Goal: Task Accomplishment & Management: Complete application form

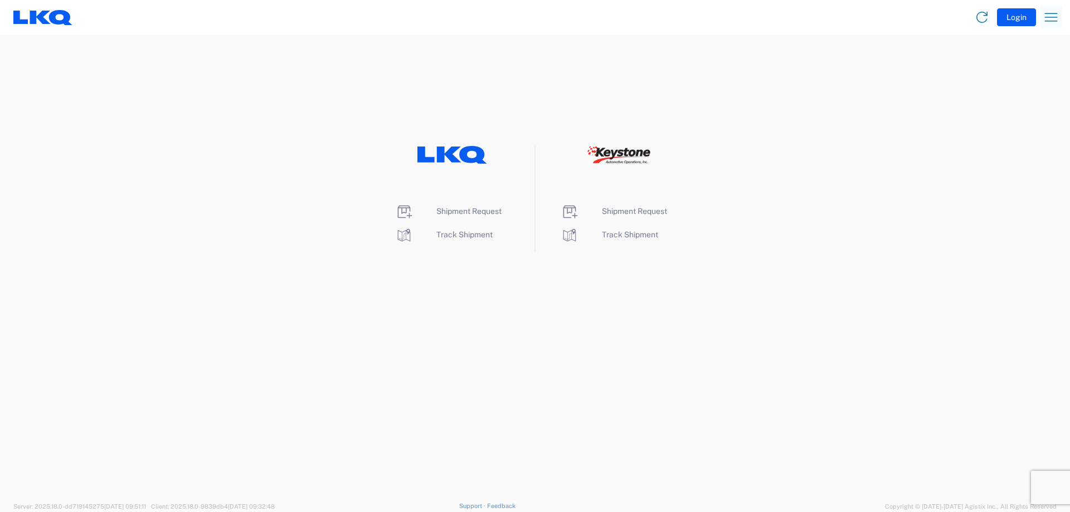
click at [1052, 18] on icon "button" at bounding box center [1051, 17] width 18 height 18
click at [1015, 75] on link "Shipment request" at bounding box center [1007, 74] width 105 height 22
select select "FULL"
select select "LBS"
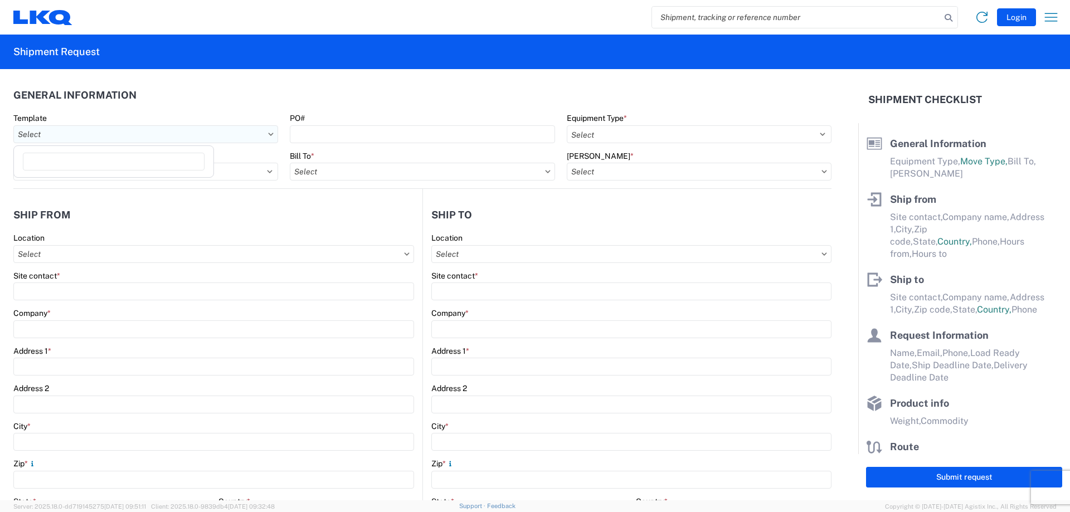
click at [175, 128] on input "Template" at bounding box center [145, 134] width 265 height 18
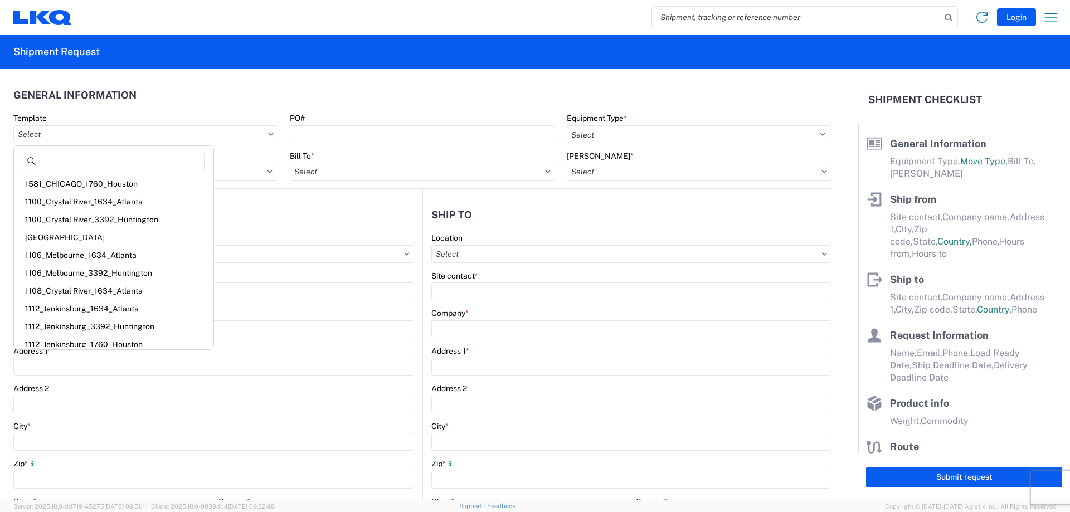
click at [246, 206] on header "Ship from" at bounding box center [217, 214] width 409 height 25
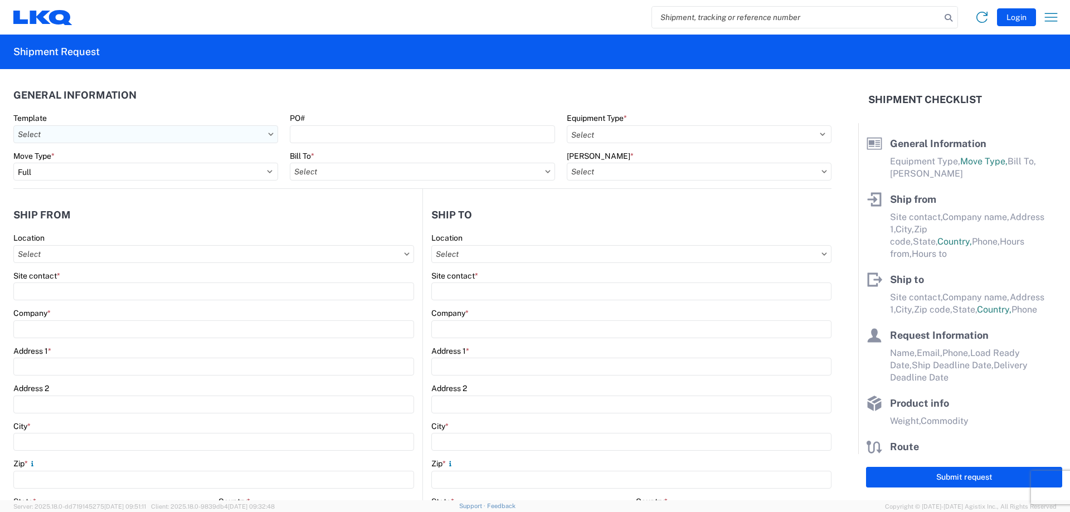
click at [115, 134] on input "Template" at bounding box center [145, 134] width 265 height 18
type input "1264"
click at [168, 102] on header "General Information" at bounding box center [422, 94] width 818 height 25
click at [264, 133] on input "Template" at bounding box center [145, 134] width 265 height 18
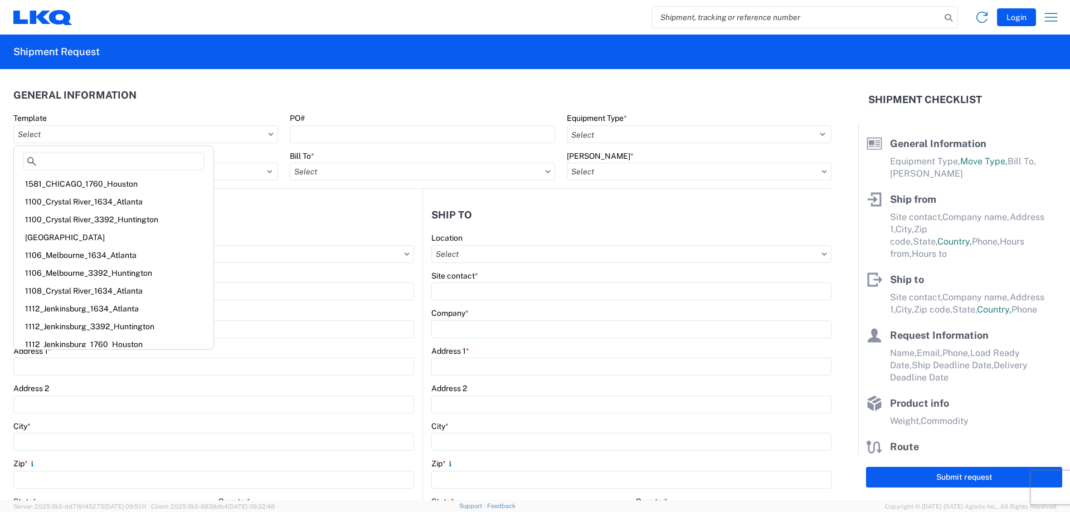
click at [257, 93] on header "General Information" at bounding box center [422, 94] width 818 height 25
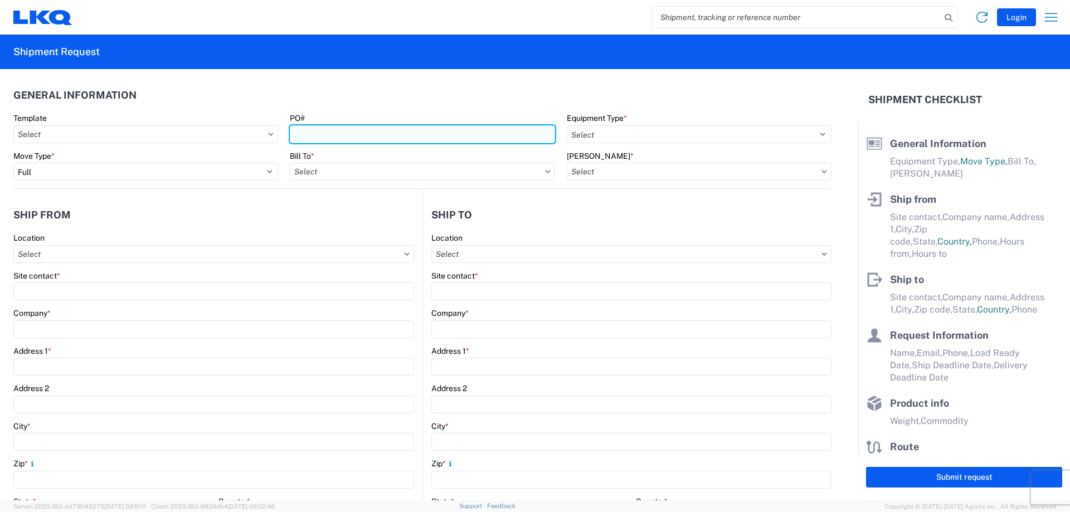
click at [312, 130] on input "PO#" at bounding box center [422, 134] width 265 height 18
click at [373, 139] on input "PO#" at bounding box center [422, 134] width 265 height 18
type input "T31499"
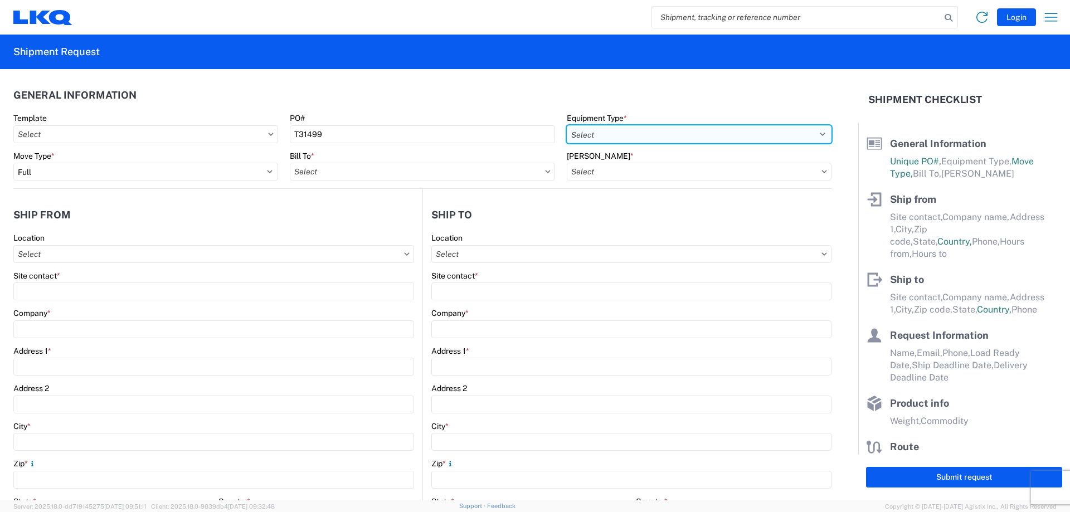
click at [586, 129] on select "Select 53’ Dry Van Flatbed Dropdeck (van) Lowboy (flatbed) Rail" at bounding box center [699, 134] width 265 height 18
select select "STDV"
click at [567, 125] on select "Select 53’ Dry Van Flatbed Dropdeck (van) Lowboy (flatbed) Rail" at bounding box center [699, 134] width 265 height 18
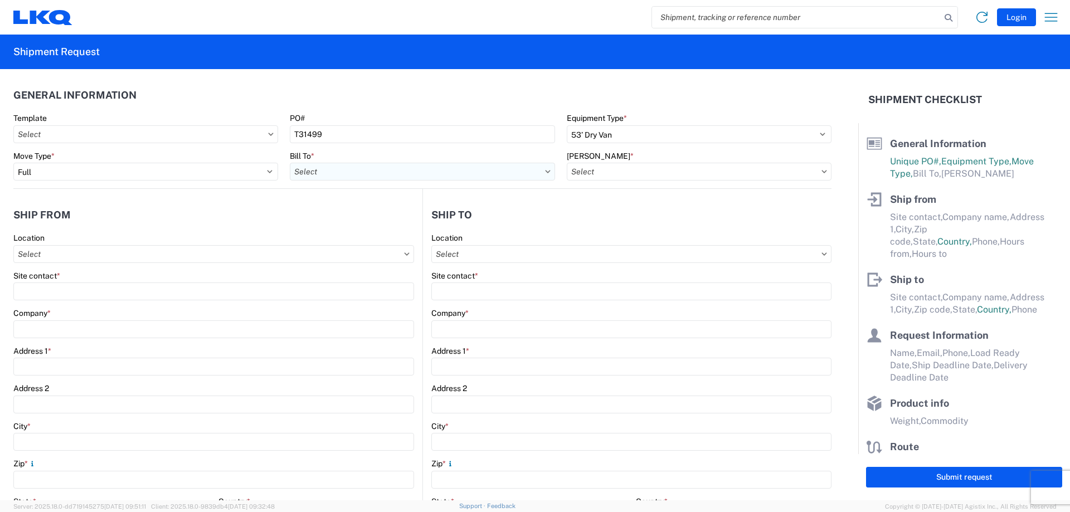
click at [361, 171] on input "Bill To *" at bounding box center [422, 172] width 265 height 18
type input "3392"
click at [366, 225] on div "3392 - Transmetco" at bounding box center [387, 221] width 195 height 18
type input "3392 - Transmetco"
click at [590, 175] on input "[PERSON_NAME] *" at bounding box center [699, 172] width 265 height 18
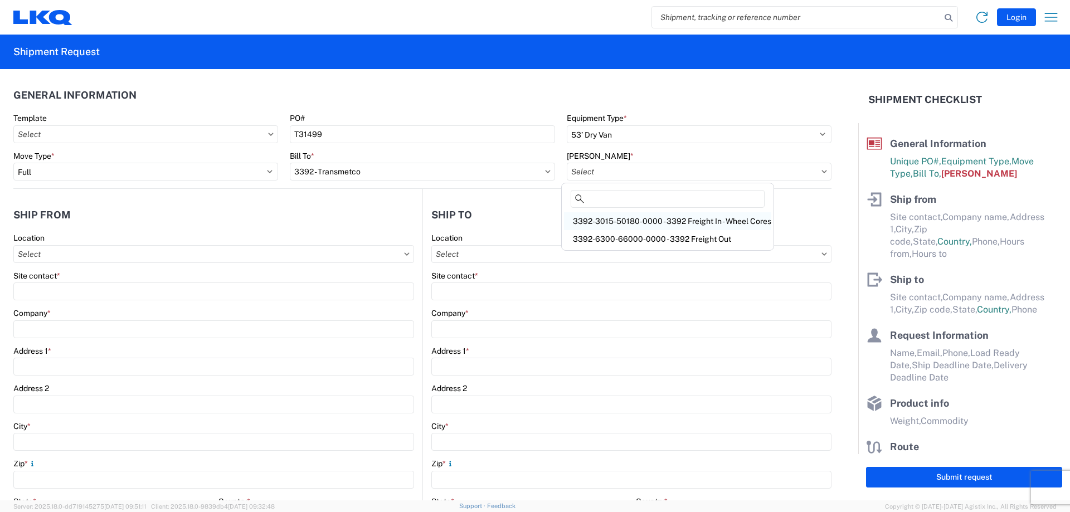
click at [618, 218] on div "3392-3015-50180-0000 - 3392 Freight In - Wheel Cores" at bounding box center [667, 221] width 207 height 18
type input "3392-3015-50180-0000 - 3392 Freight In - Wheel Cores"
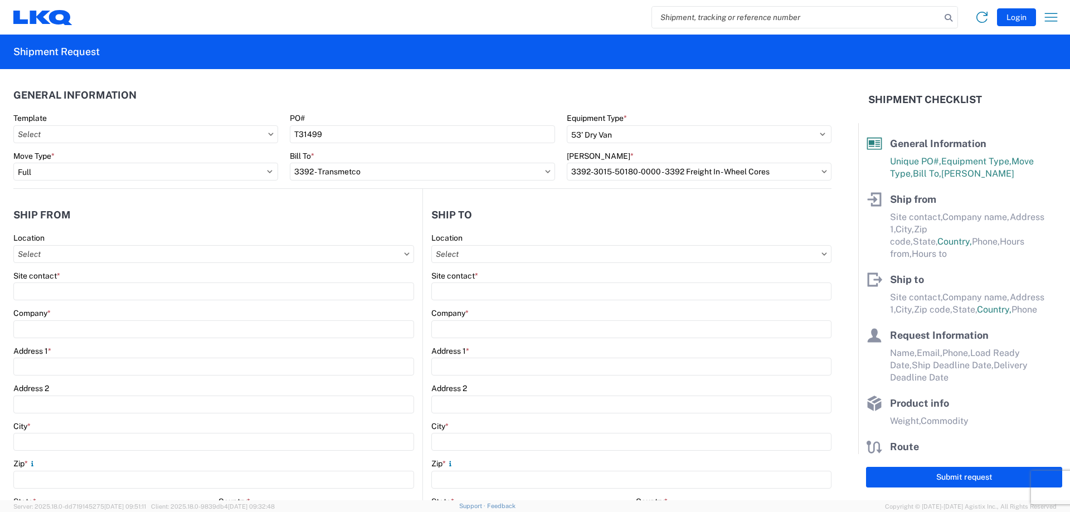
drag, startPoint x: 617, startPoint y: 218, endPoint x: 604, endPoint y: 221, distance: 14.2
click at [617, 218] on header "Ship to" at bounding box center [627, 214] width 408 height 25
click at [123, 271] on div "Site contact *" at bounding box center [213, 276] width 401 height 10
click at [116, 258] on input "Location" at bounding box center [213, 254] width 401 height 18
type input "1264"
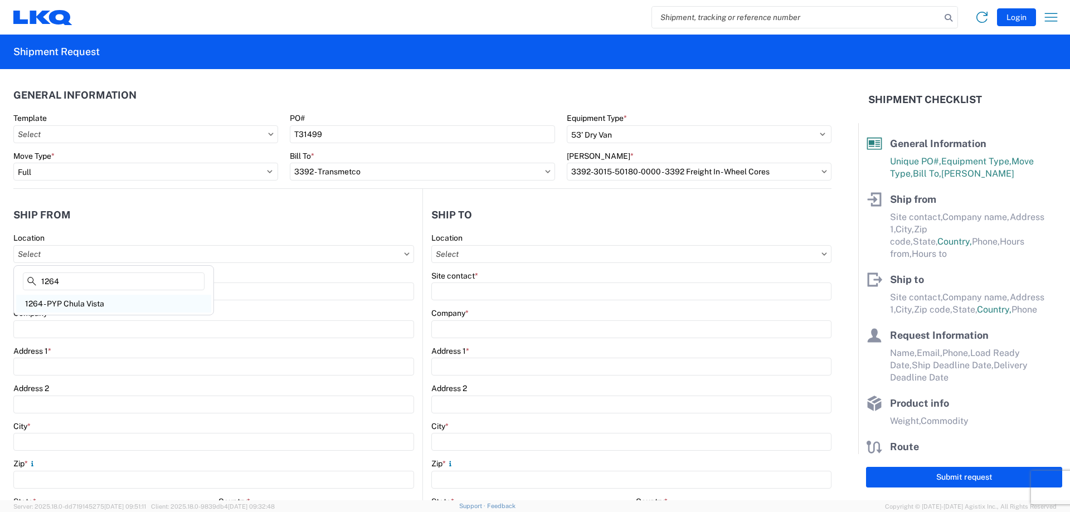
click at [74, 304] on div "1264 - PYP Chula Vista" at bounding box center [113, 304] width 195 height 18
type input "1264 - PYP Chula Vista"
type input "LKQ Corporation"
type input "[STREET_ADDRESS]"
type input "Chula Vista"
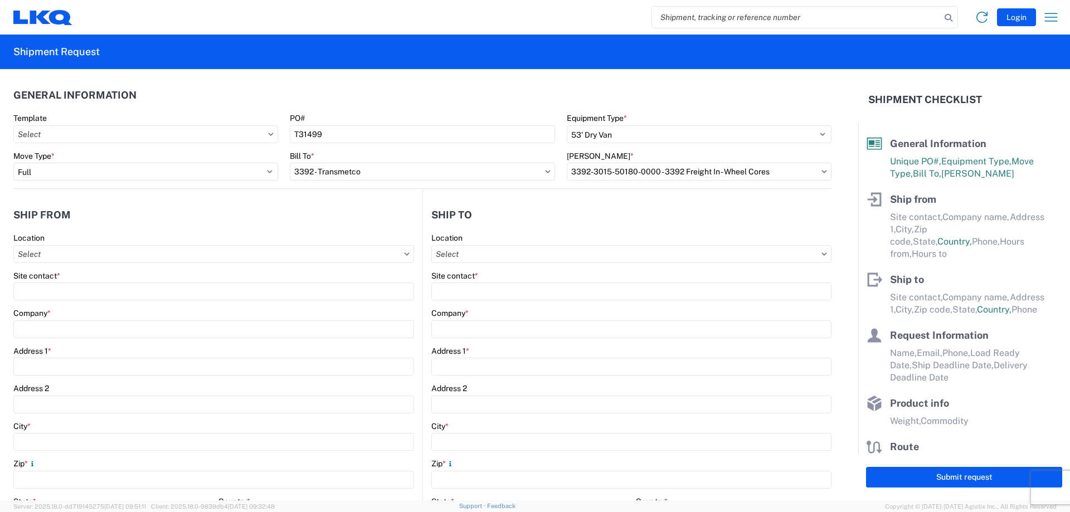
type input "91911"
select select "CA"
select select "US"
type input "[PHONE_NUMBER]"
type input "07:00:00"
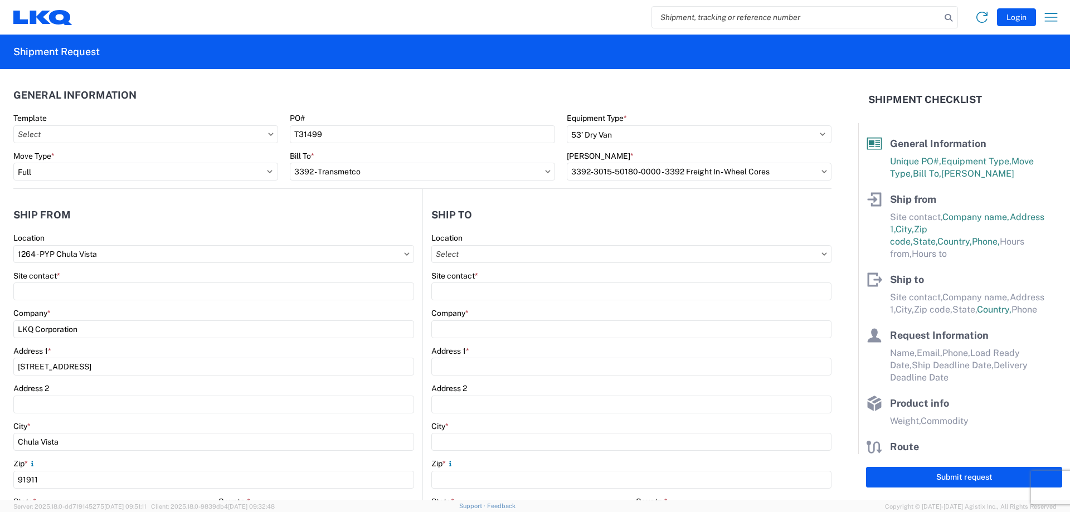
type input "17:00:00"
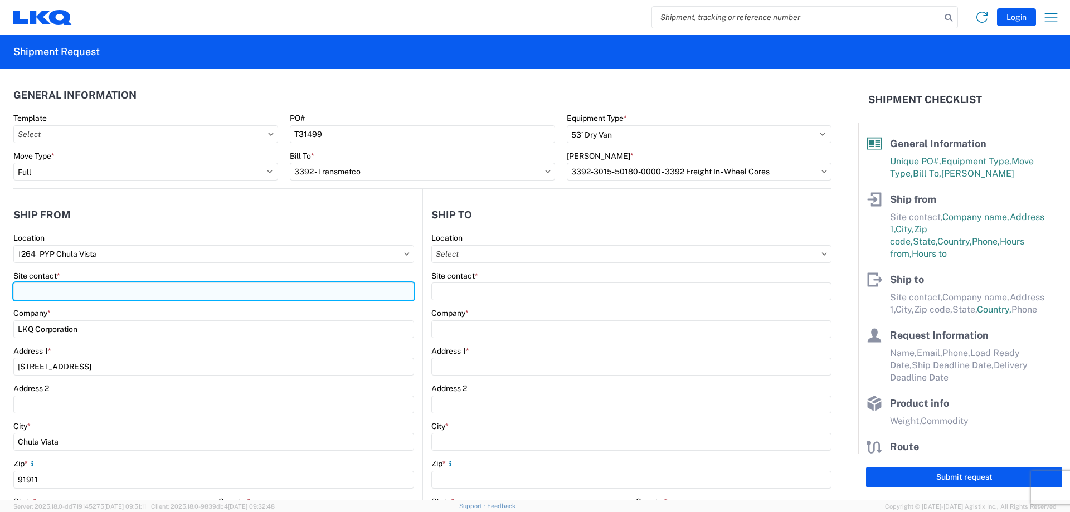
click at [75, 293] on input "Site contact *" at bounding box center [213, 292] width 401 height 18
type input "[PERSON_NAME]"
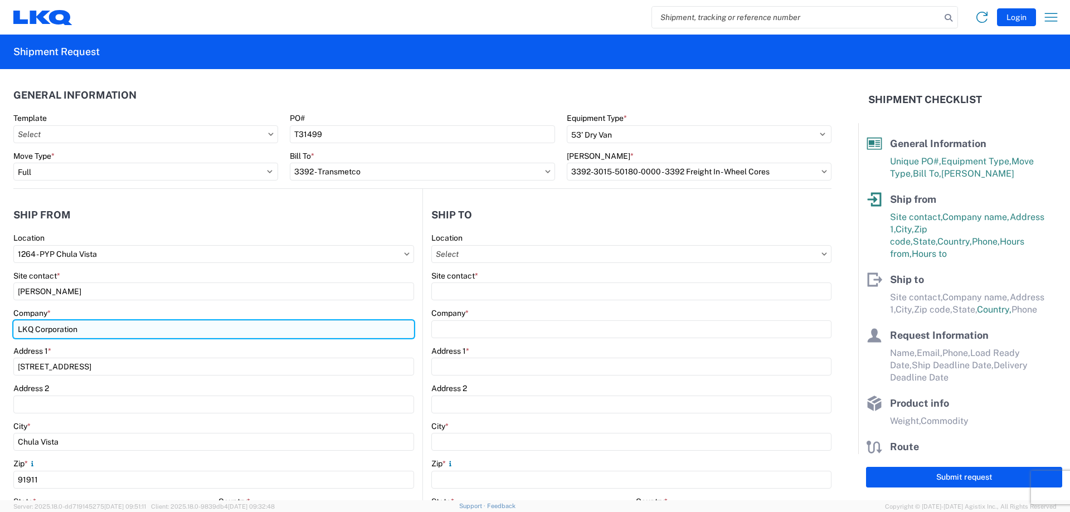
click at [106, 320] on input "LKQ Corporation" at bounding box center [213, 329] width 401 height 18
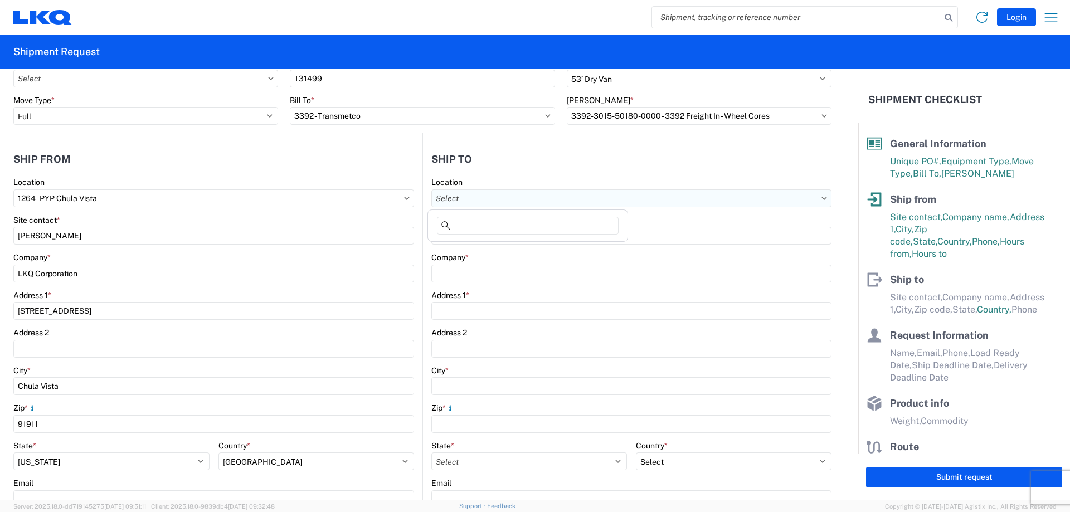
click at [483, 201] on input "Location" at bounding box center [631, 198] width 400 height 18
type input "3392"
click at [487, 251] on div "3392 - Transmetco" at bounding box center [527, 248] width 195 height 18
type input "3392 - Transmetco"
type input "LKQ Corporation"
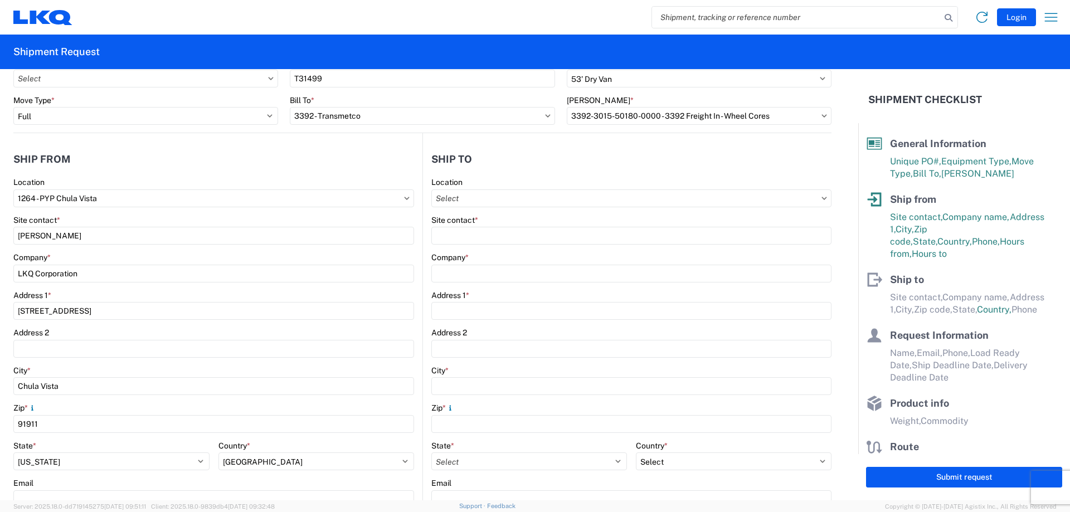
type input "[STREET_ADDRESS]"
type input "Huntington"
type input "46750"
select select "US"
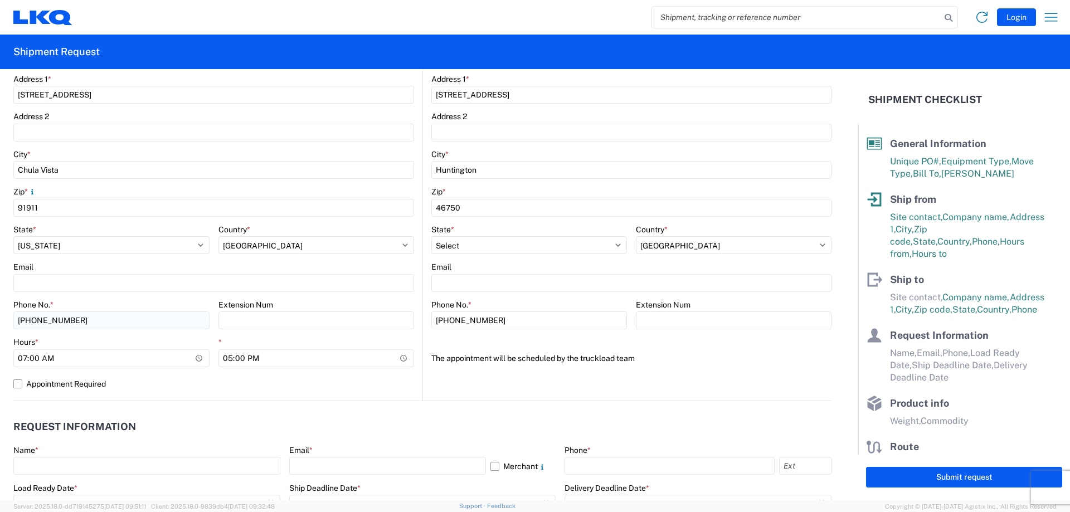
scroll to position [279, 0]
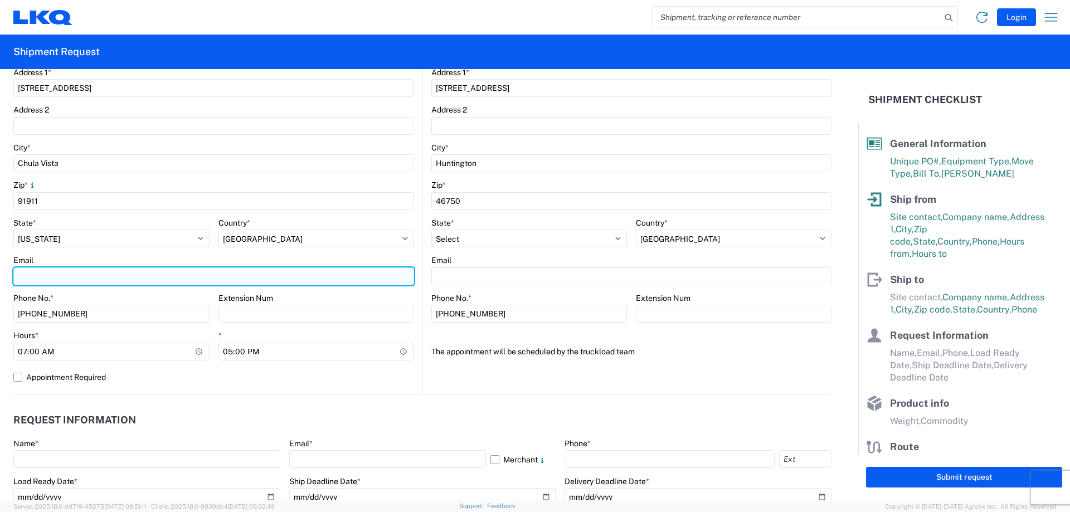
click at [132, 280] on input "Email" at bounding box center [213, 276] width 401 height 18
type input "p"
type input "[EMAIL_ADDRESS][DOMAIN_NAME]"
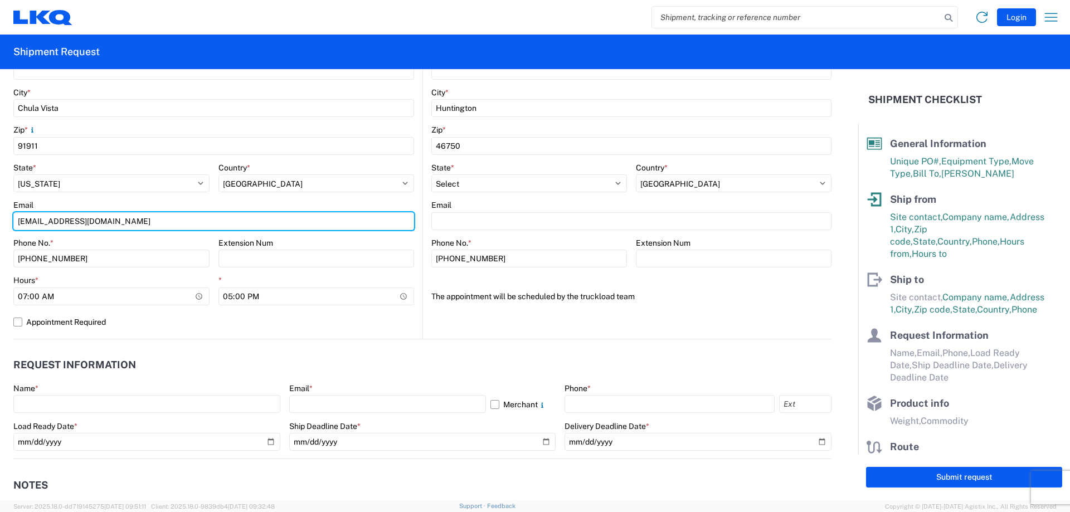
scroll to position [334, 0]
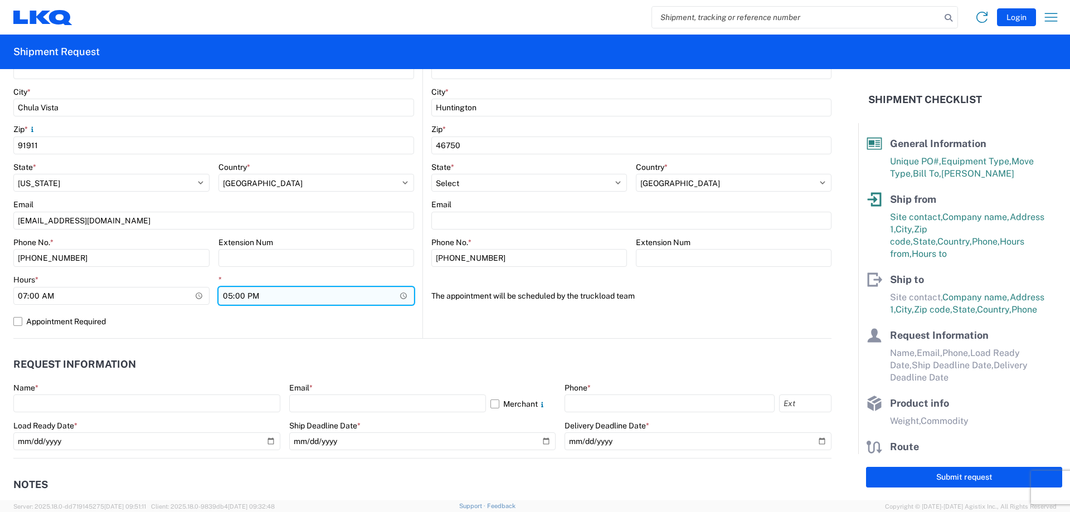
click at [259, 295] on input "17:00:00" at bounding box center [316, 296] width 196 height 18
type input "11:00"
click at [304, 327] on label "Appointment Required" at bounding box center [213, 322] width 401 height 18
click at [0, 0] on input "Appointment Required" at bounding box center [0, 0] width 0 height 0
select select "US"
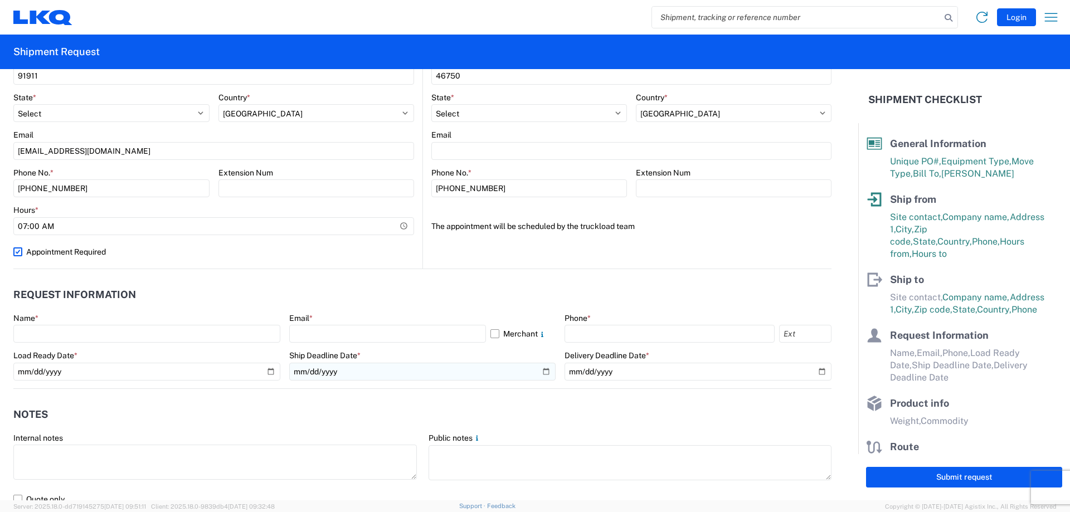
scroll to position [446, 0]
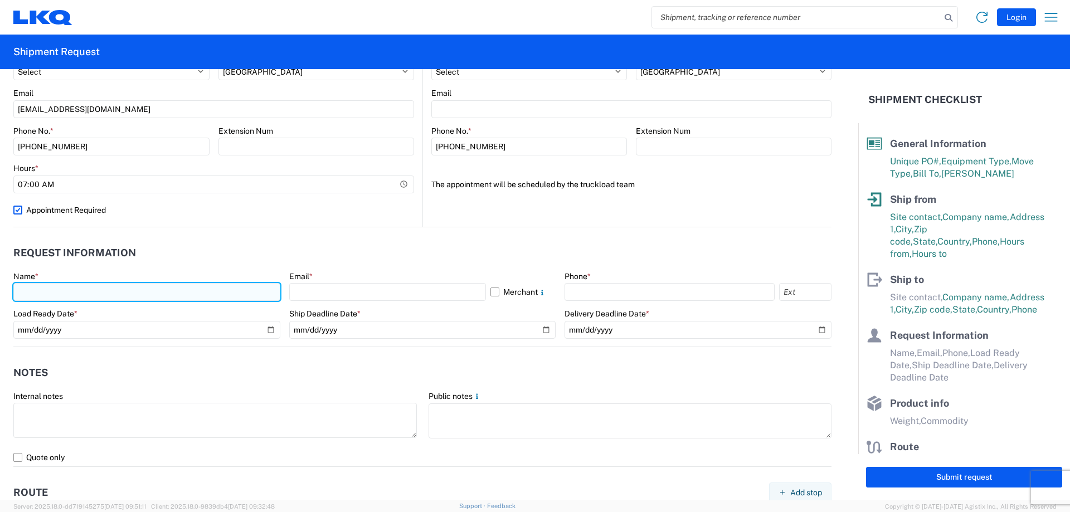
drag, startPoint x: 121, startPoint y: 291, endPoint x: 129, endPoint y: 294, distance: 8.8
click at [121, 291] on input "text" at bounding box center [146, 292] width 267 height 18
type input "[PERSON_NAME]"
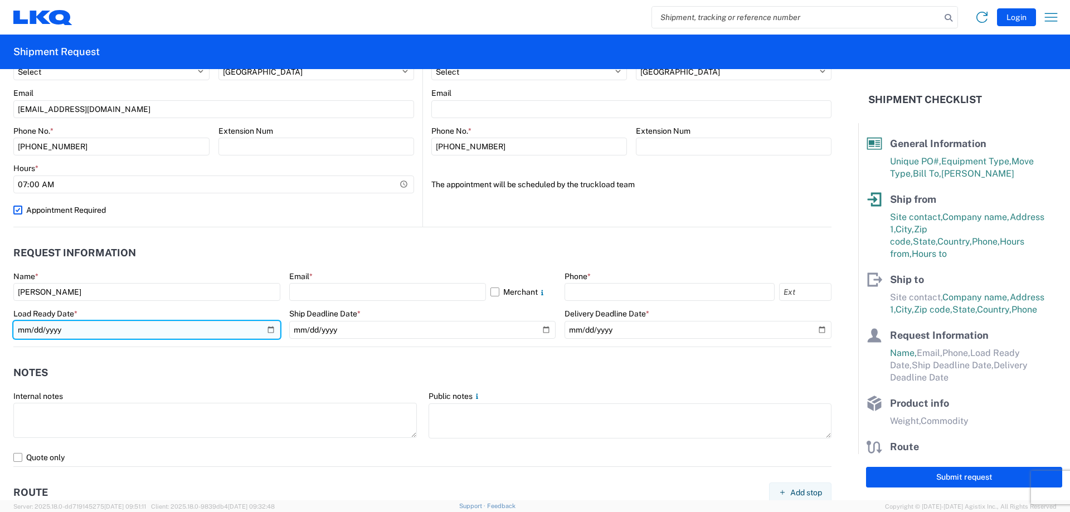
click at [100, 328] on input "date" at bounding box center [146, 330] width 267 height 18
click at [266, 332] on input "date" at bounding box center [146, 330] width 267 height 18
type input "[DATE]"
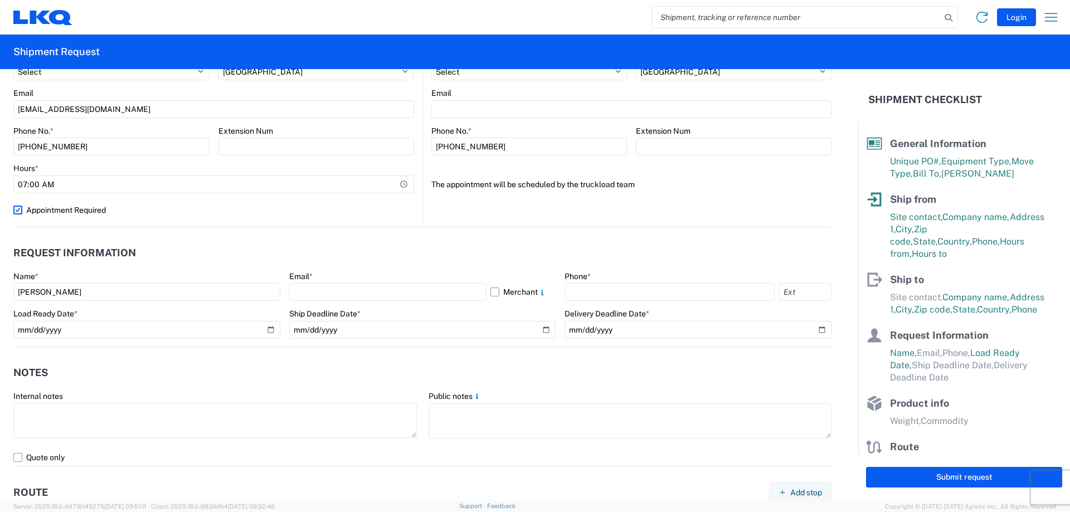
click at [255, 382] on header "Notes" at bounding box center [422, 373] width 818 height 25
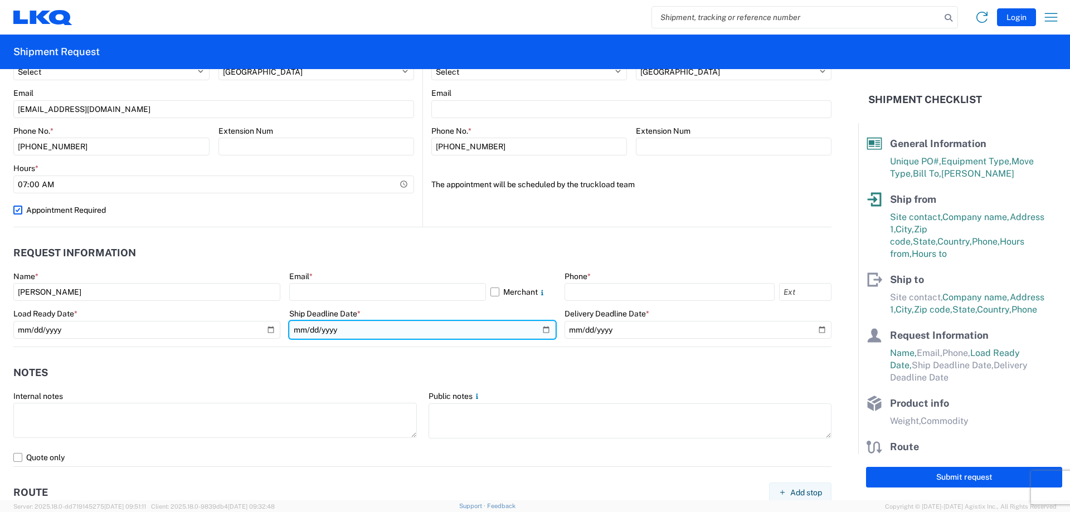
click at [336, 324] on input "date" at bounding box center [422, 330] width 267 height 18
click at [543, 331] on input "date" at bounding box center [422, 330] width 267 height 18
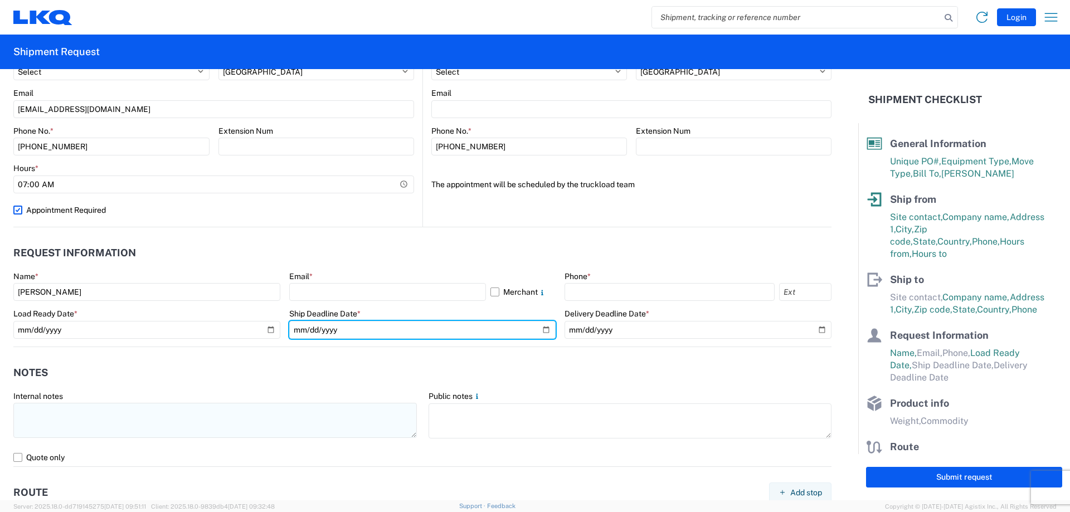
type input "[DATE]"
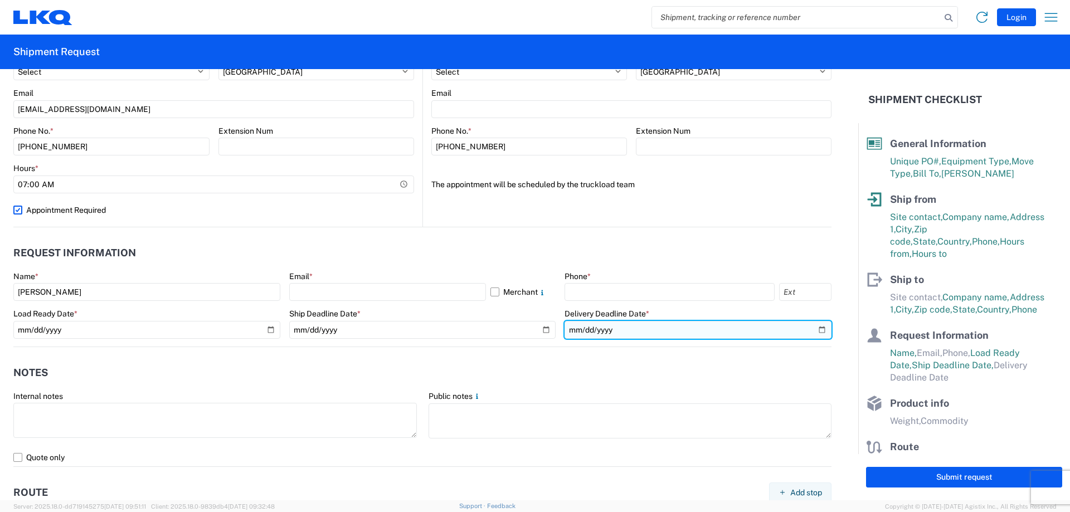
click at [627, 330] on input "date" at bounding box center [698, 330] width 267 height 18
click at [811, 330] on input "date" at bounding box center [698, 330] width 267 height 18
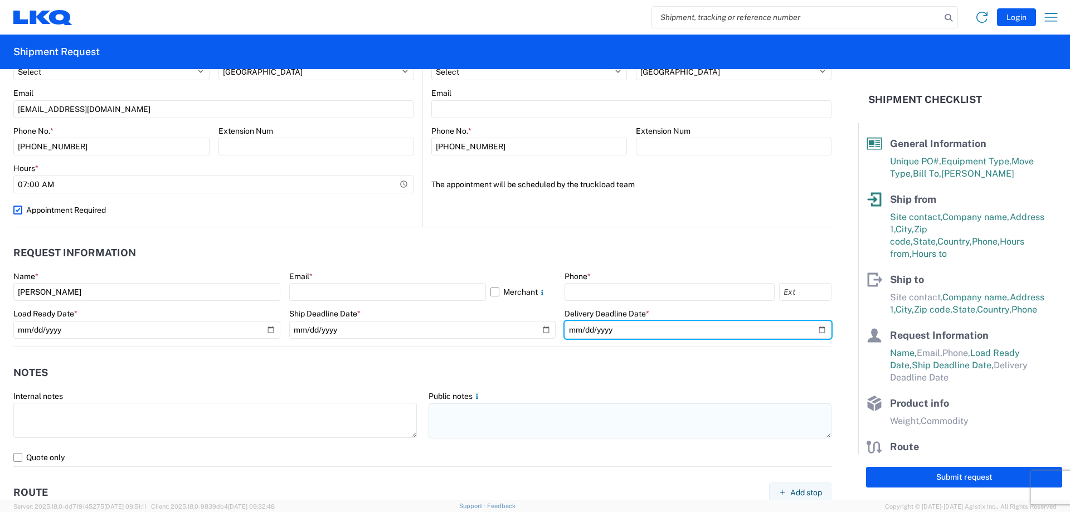
type input "[DATE]"
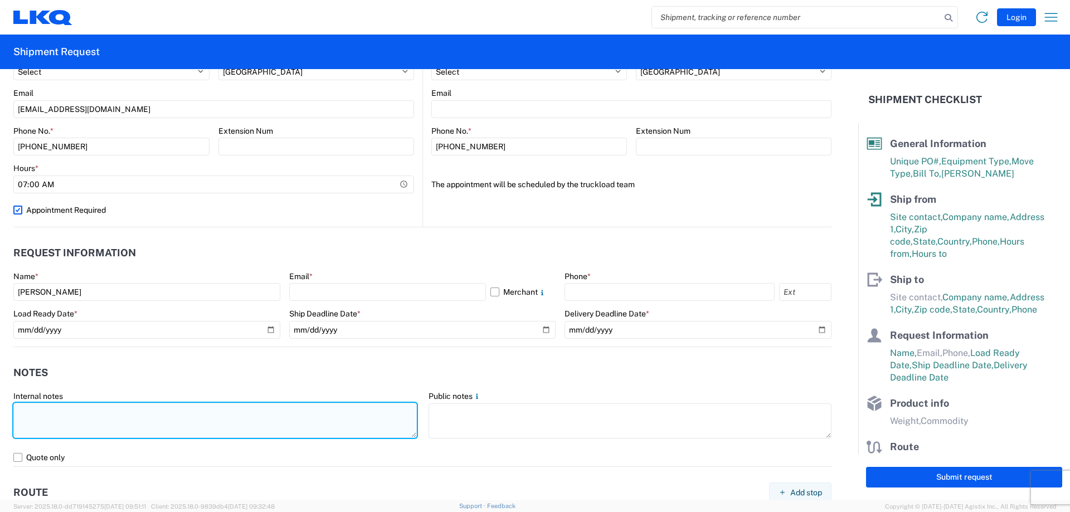
click at [191, 421] on textarea at bounding box center [214, 420] width 403 height 35
type textarea "D"
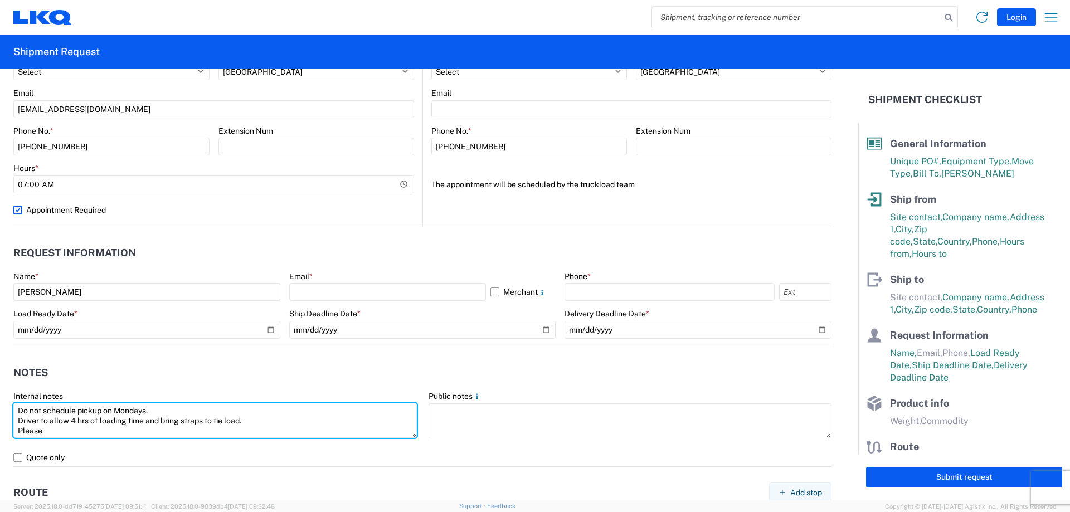
drag, startPoint x: 191, startPoint y: 421, endPoint x: 237, endPoint y: 492, distance: 84.1
click at [237, 492] on form "General Information Template PO# T31499 Equipment Type * Select 53’ Dry Van Fla…" at bounding box center [429, 284] width 858 height 431
click at [201, 421] on textarea "Do not schedule pickup on Mondays. Driver to allow 4 hrs of loading time and br…" at bounding box center [214, 420] width 403 height 35
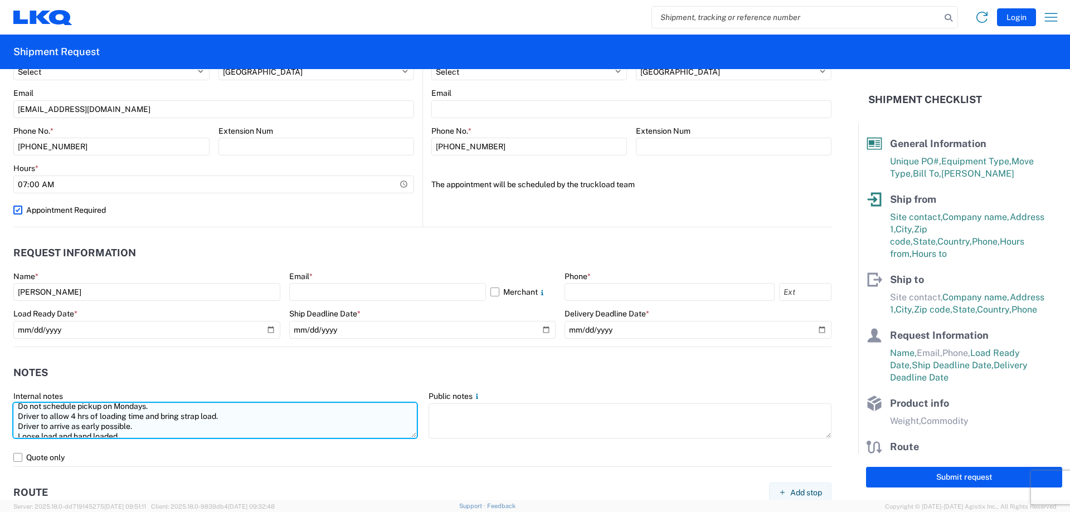
scroll to position [0, 0]
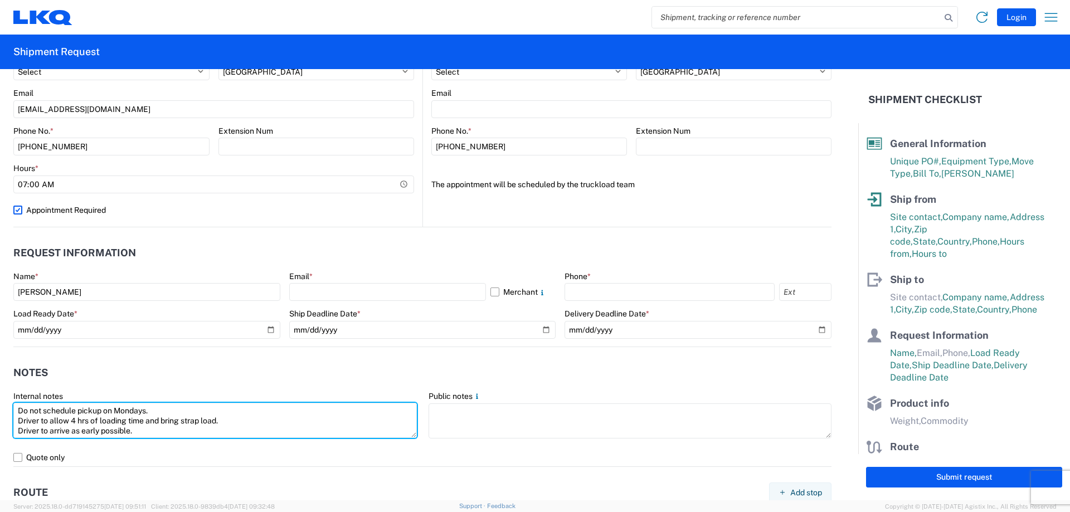
drag, startPoint x: 119, startPoint y: 432, endPoint x: 11, endPoint y: 405, distance: 111.0
click at [11, 405] on agx-form-control-wrapper-v2 "Internal notes Do not schedule pickup on Mondays. Driver to allow 4 hrs of load…" at bounding box center [215, 419] width 415 height 57
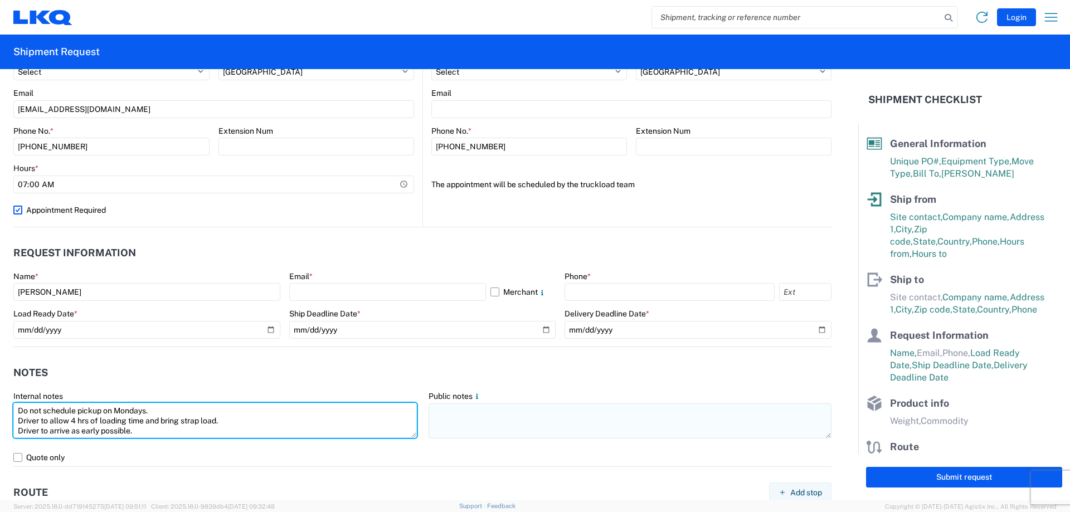
type textarea "Do not schedule pickup on Mondays. Driver to allow 4 hrs of loading time and br…"
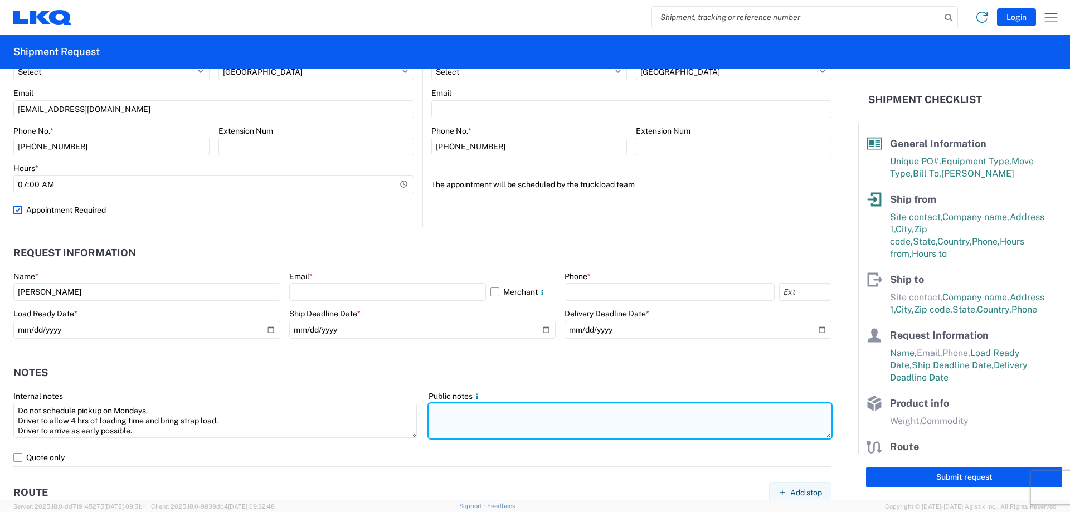
paste textarea "Do not schedule pickup on Mondays. Driver to allow 4 hrs of loading time and br…"
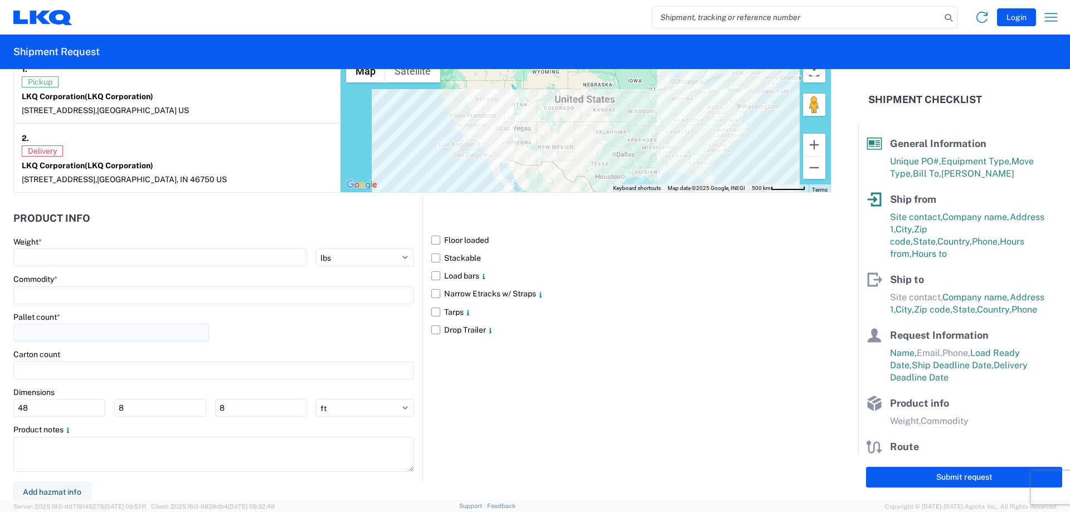
scroll to position [905, 0]
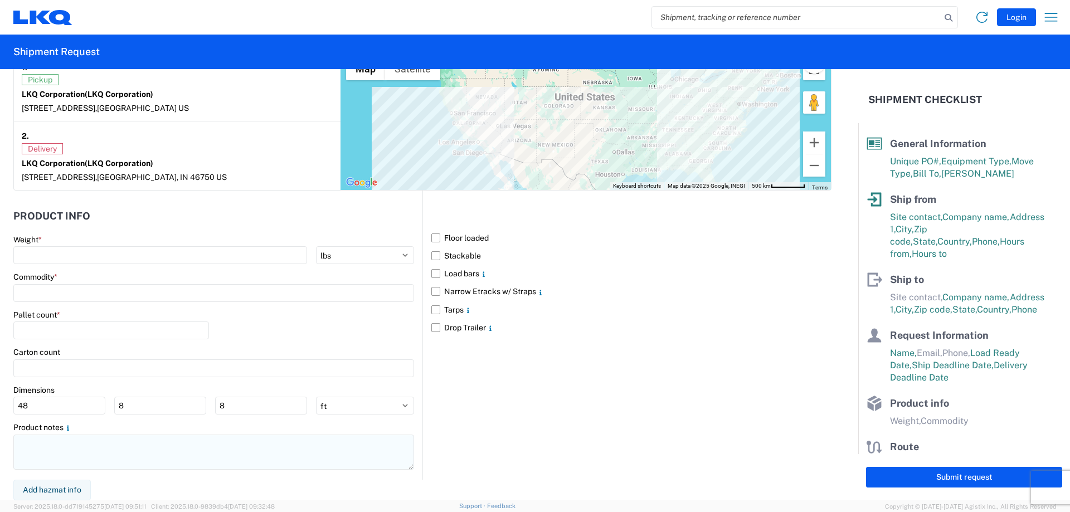
type textarea "Do not schedule pickup on Mondays. Driver to allow 4 hrs of loading time and br…"
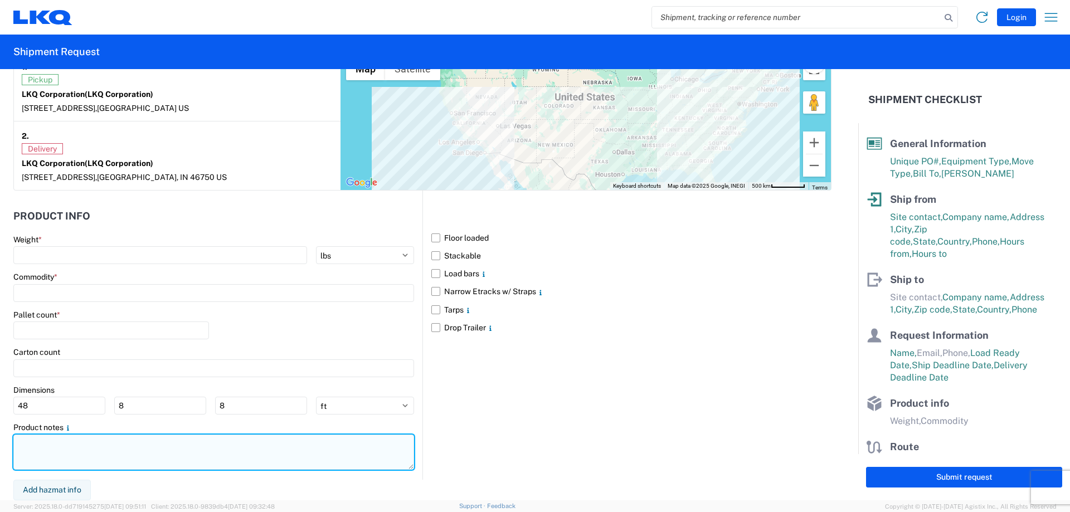
click at [42, 450] on textarea at bounding box center [213, 452] width 401 height 35
paste textarea "Do not schedule pickup on Mondays. Driver to allow 4 hrs of loading time and br…"
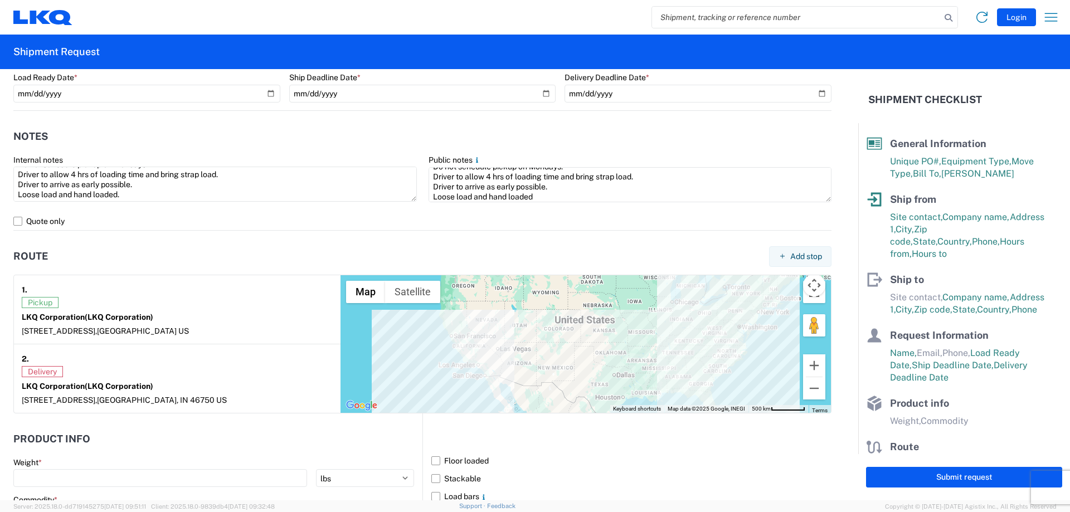
scroll to position [459, 0]
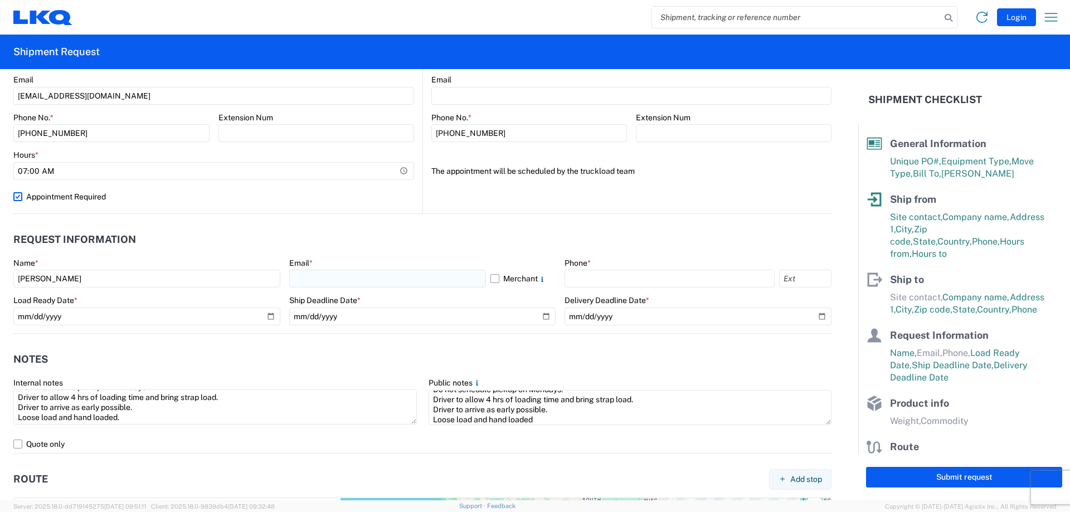
type textarea "Do not schedule pickup on Mondays. Driver to allow 4 hrs of loading time and br…"
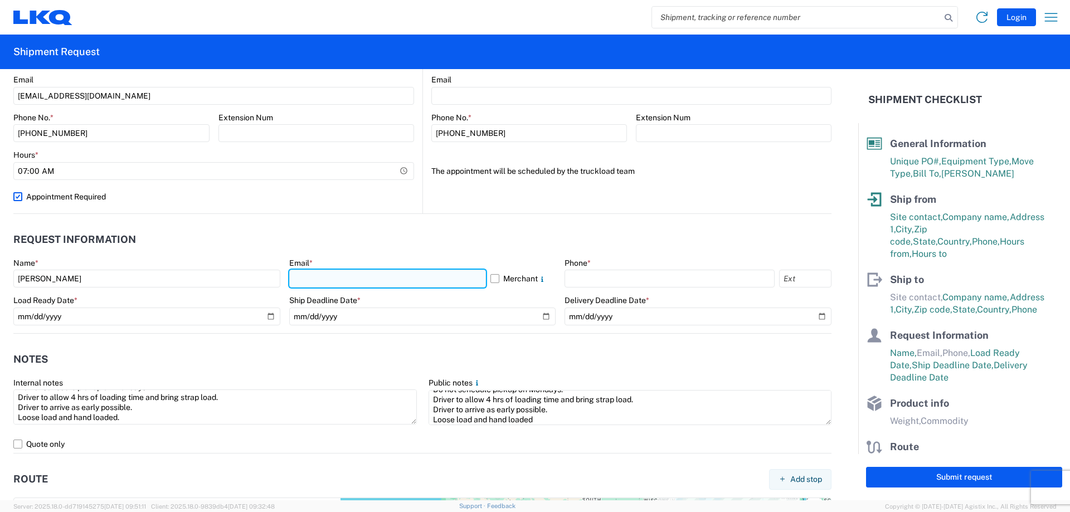
click at [327, 277] on input "text" at bounding box center [387, 279] width 197 height 18
type input "[EMAIL_ADDRESS][DOMAIN_NAME]"
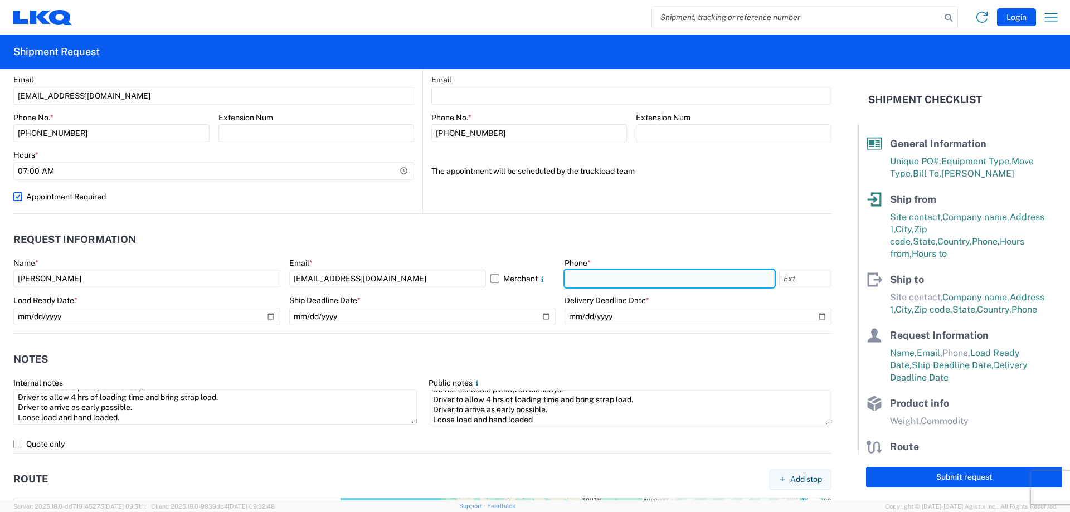
click at [632, 276] on input "text" at bounding box center [670, 279] width 210 height 18
type input "[PHONE_NUMBER]"
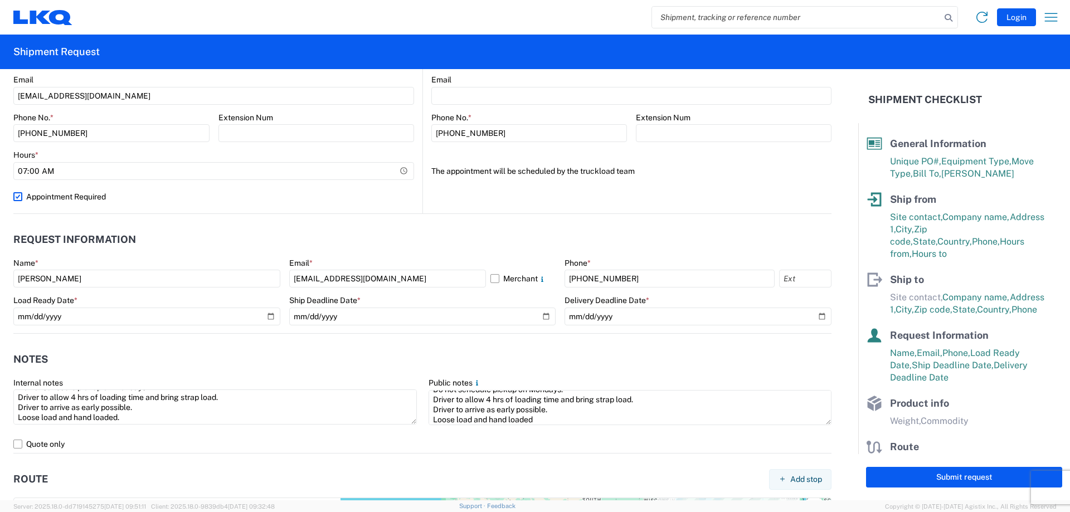
click at [689, 335] on agx-notes "Notes Internal notes Do not schedule pickup on Mondays. Driver to allow 4 hrs o…" at bounding box center [422, 394] width 818 height 120
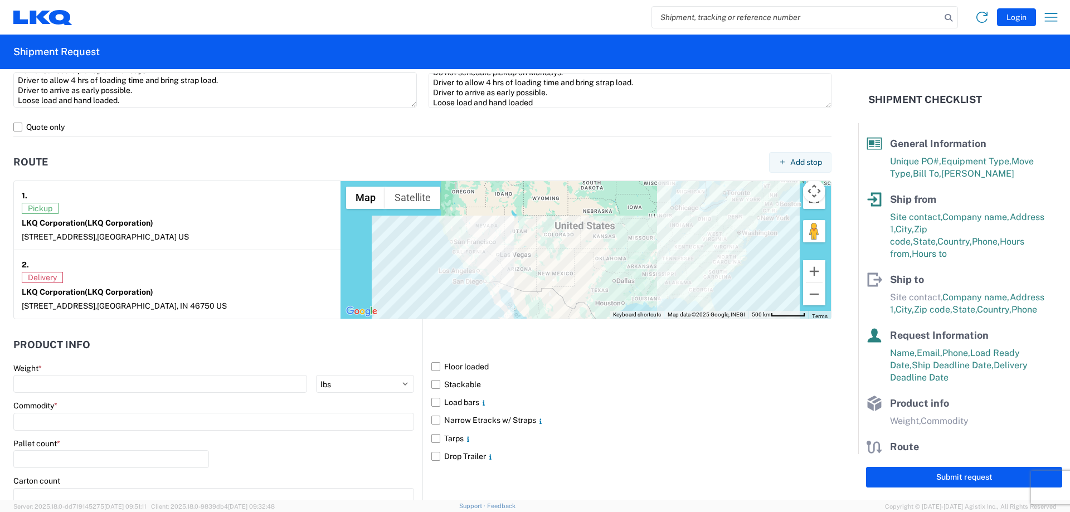
scroll to position [794, 0]
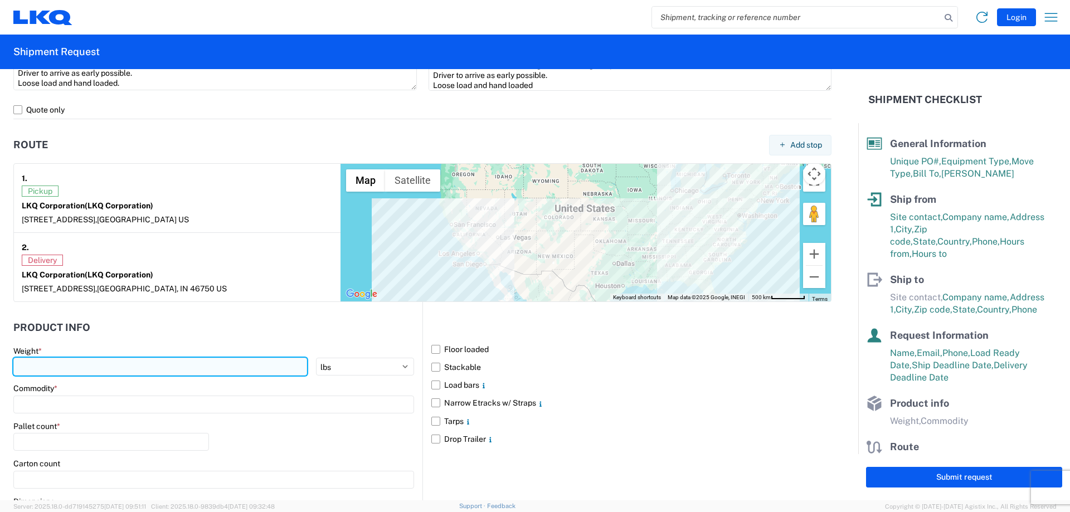
click at [177, 372] on input "number" at bounding box center [160, 367] width 294 height 18
type input "40000"
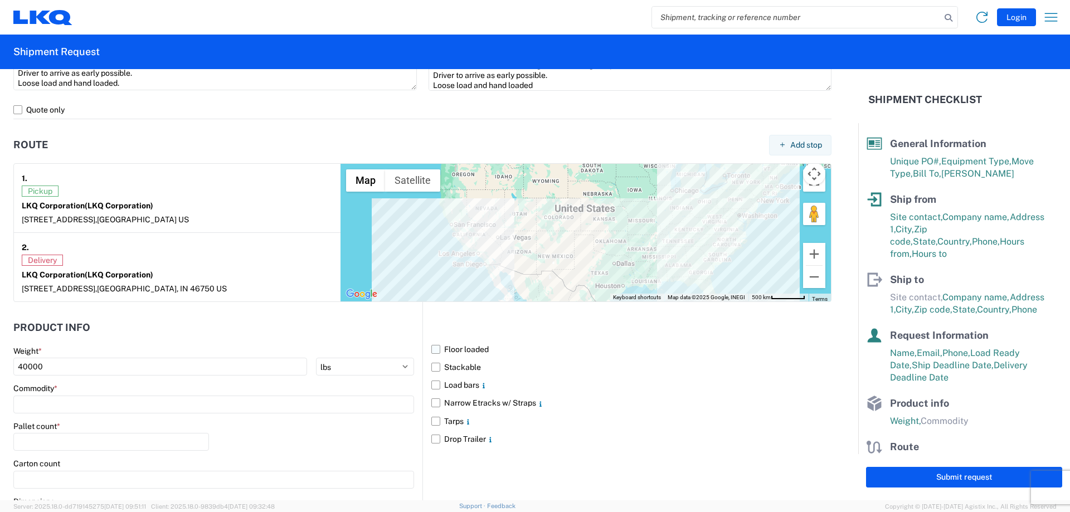
click at [431, 349] on label "Floor loaded" at bounding box center [631, 349] width 400 height 18
click at [0, 0] on input "Floor loaded" at bounding box center [0, 0] width 0 height 0
click at [70, 408] on input at bounding box center [213, 405] width 401 height 18
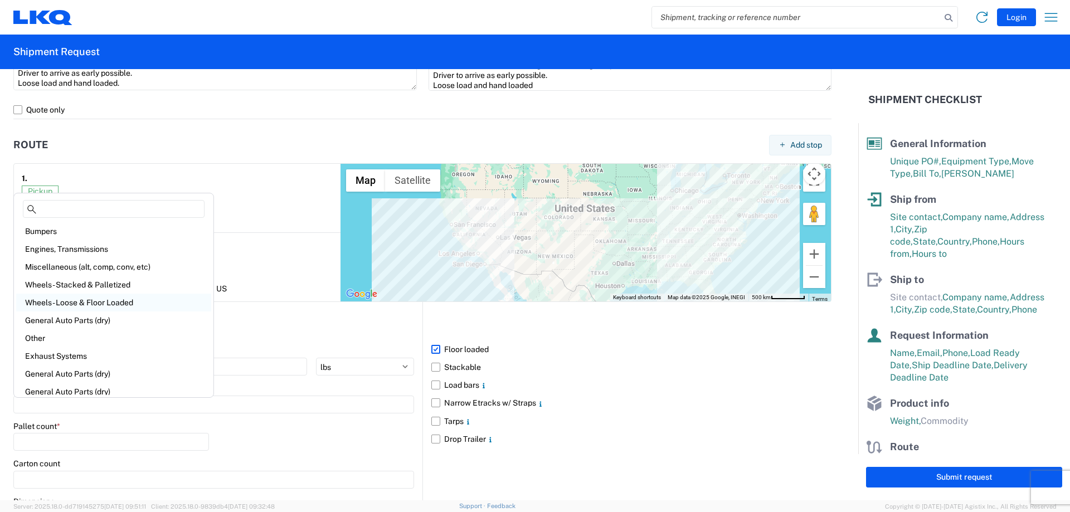
click at [105, 301] on div "Wheels - Loose & Floor Loaded" at bounding box center [113, 303] width 195 height 18
type input "Wheels - Loose & Floor Loaded"
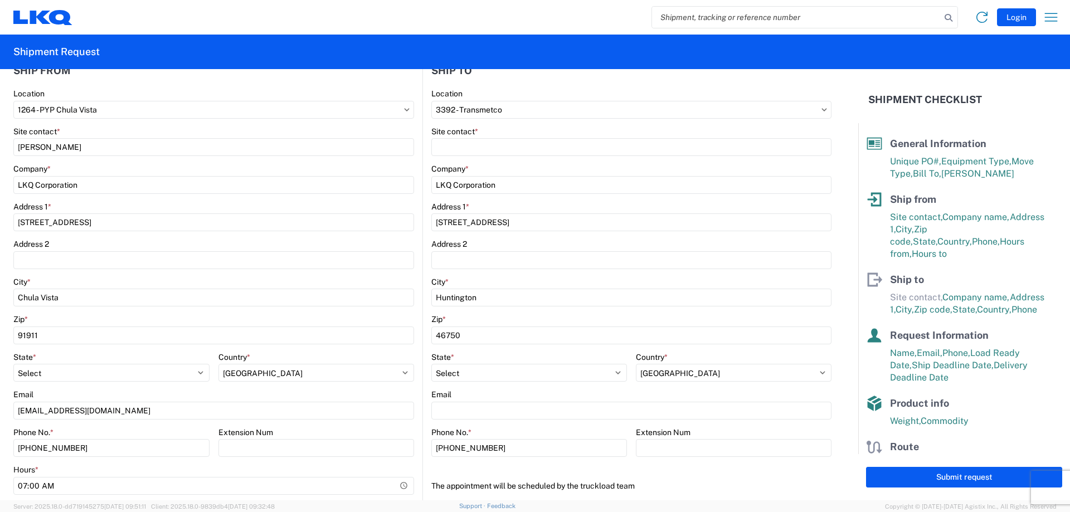
scroll to position [125, 0]
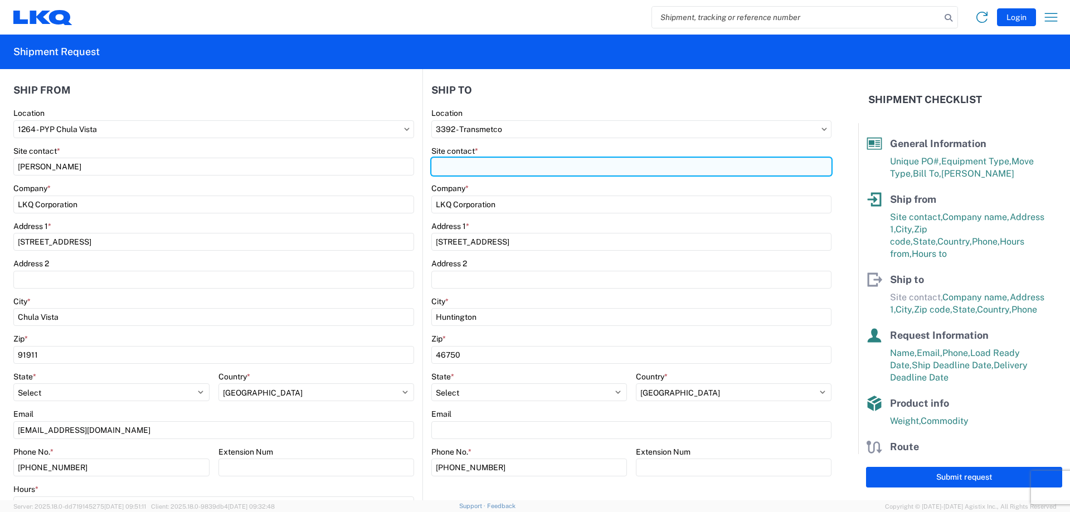
click at [495, 169] on input "Site contact *" at bounding box center [631, 167] width 400 height 18
type input "[PERSON_NAME]"
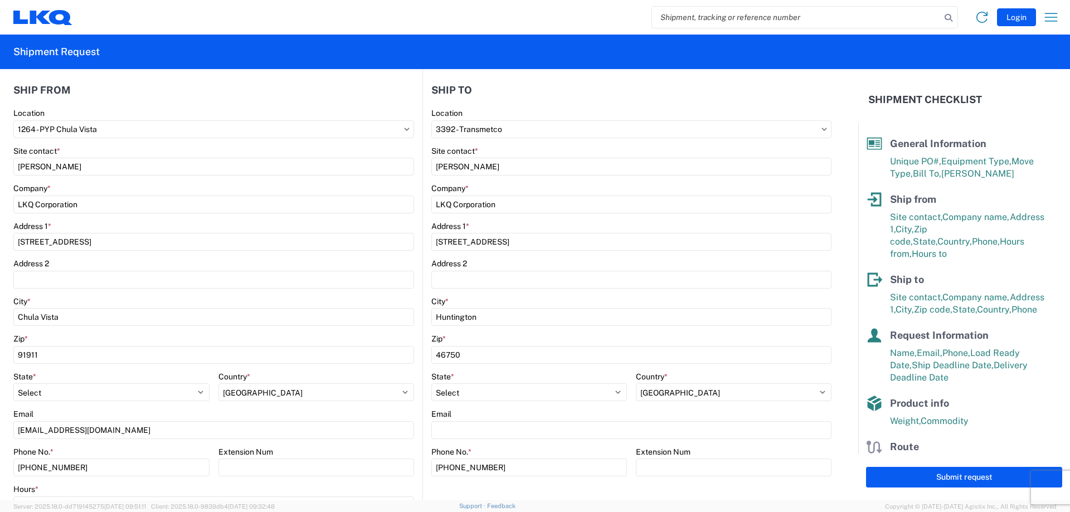
click at [537, 186] on div "Company *" at bounding box center [631, 188] width 400 height 10
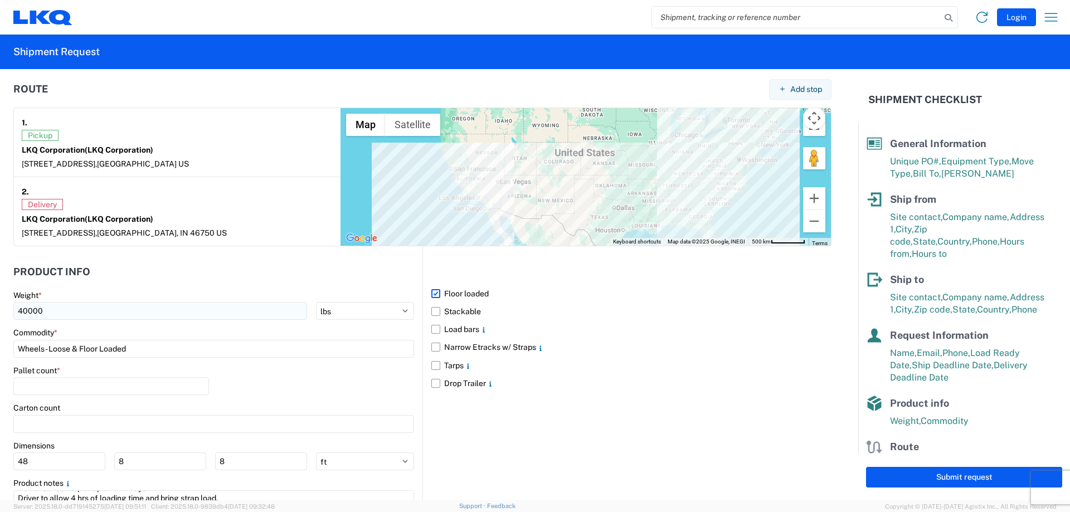
scroll to position [905, 0]
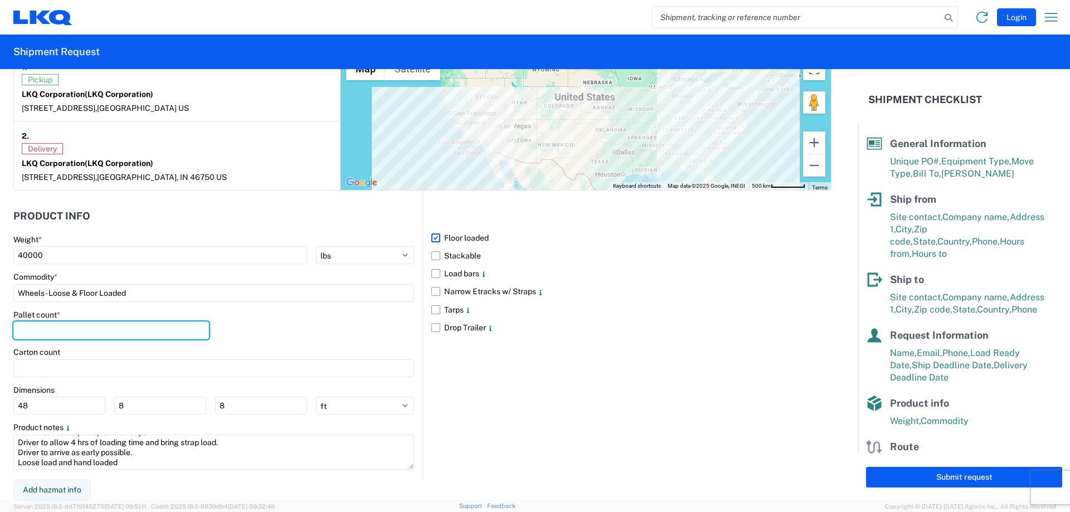
click at [193, 328] on input "number" at bounding box center [111, 331] width 196 height 18
type input "0"
click at [274, 336] on div "Pallet count * 0" at bounding box center [213, 329] width 401 height 38
click at [504, 442] on div "Floor loaded Stackable Load bars Narrow Etracks w/ Straps Tarps Drop Trailer" at bounding box center [626, 335] width 409 height 289
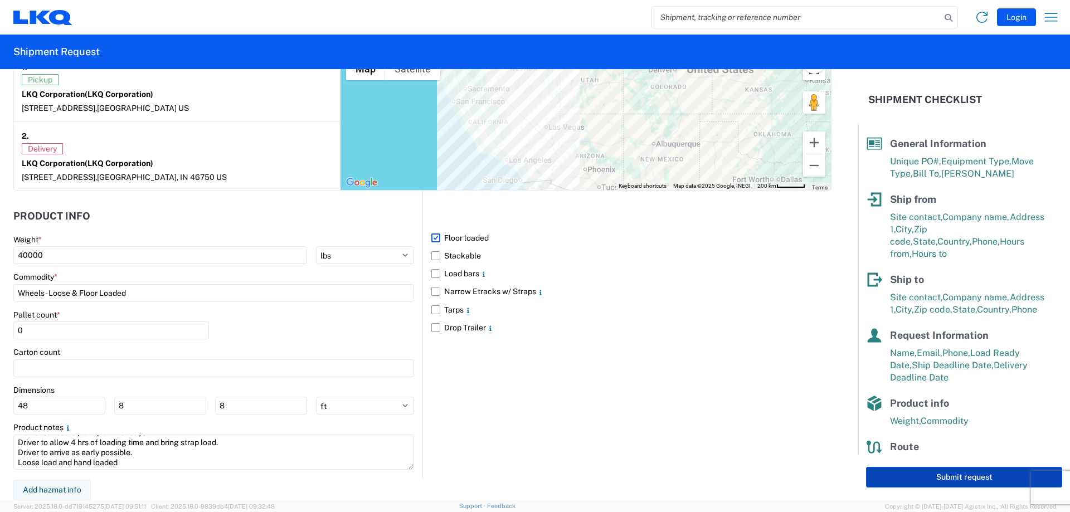
click at [911, 479] on button "Submit request" at bounding box center [964, 477] width 196 height 21
select select "US"
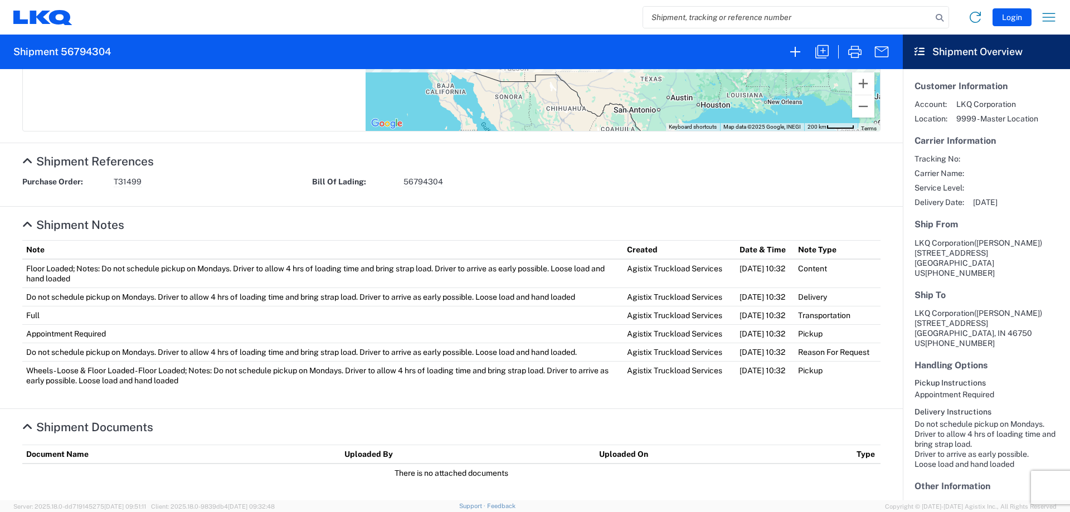
scroll to position [357, 0]
